Goal: Transaction & Acquisition: Subscribe to service/newsletter

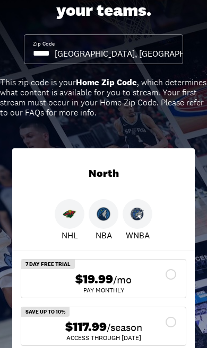
scroll to position [86, 0]
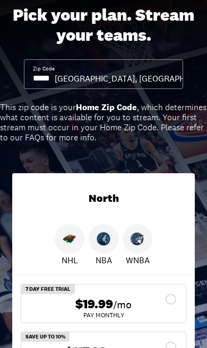
click at [50, 80] on input at bounding box center [44, 79] width 22 height 12
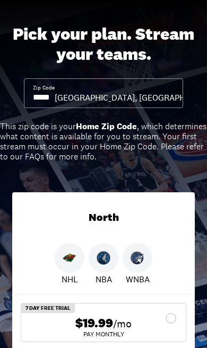
click at [55, 101] on input at bounding box center [44, 98] width 22 height 12
click at [51, 99] on input at bounding box center [44, 98] width 22 height 12
click at [55, 99] on input at bounding box center [44, 98] width 22 height 12
click at [40, 118] on div "Pick your plan. Stream your teams. Zip Code City, State [GEOGRAPHIC_DATA], [GEO…" at bounding box center [103, 226] width 207 height 457
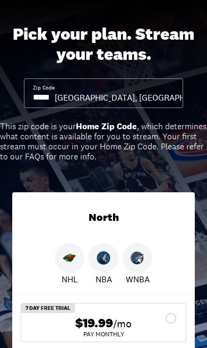
click at [55, 98] on input at bounding box center [44, 98] width 22 height 12
click at [40, 92] on input at bounding box center [44, 98] width 22 height 12
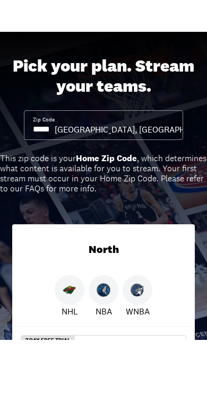
scroll to position [0, 0]
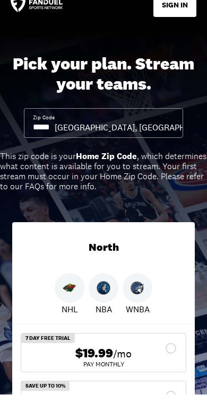
click at [55, 139] on input at bounding box center [44, 145] width 22 height 12
click at [55, 132] on div "Zip Code" at bounding box center [44, 141] width 22 height 19
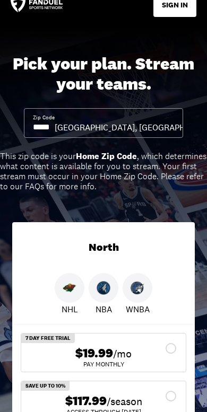
click at [55, 127] on input at bounding box center [44, 127] width 22 height 12
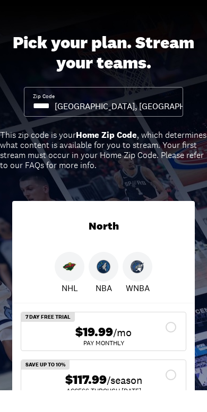
click at [55, 122] on input at bounding box center [44, 128] width 22 height 12
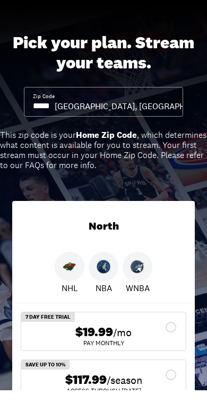
click at [48, 122] on input at bounding box center [44, 128] width 22 height 12
click at [55, 122] on input at bounding box center [44, 128] width 22 height 12
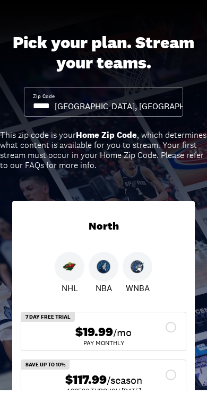
click at [55, 122] on input at bounding box center [44, 128] width 22 height 12
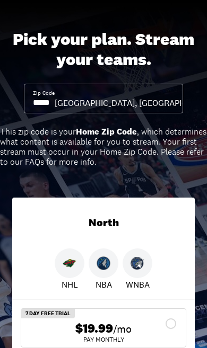
scroll to position [0, 0]
